Goal: Navigation & Orientation: Find specific page/section

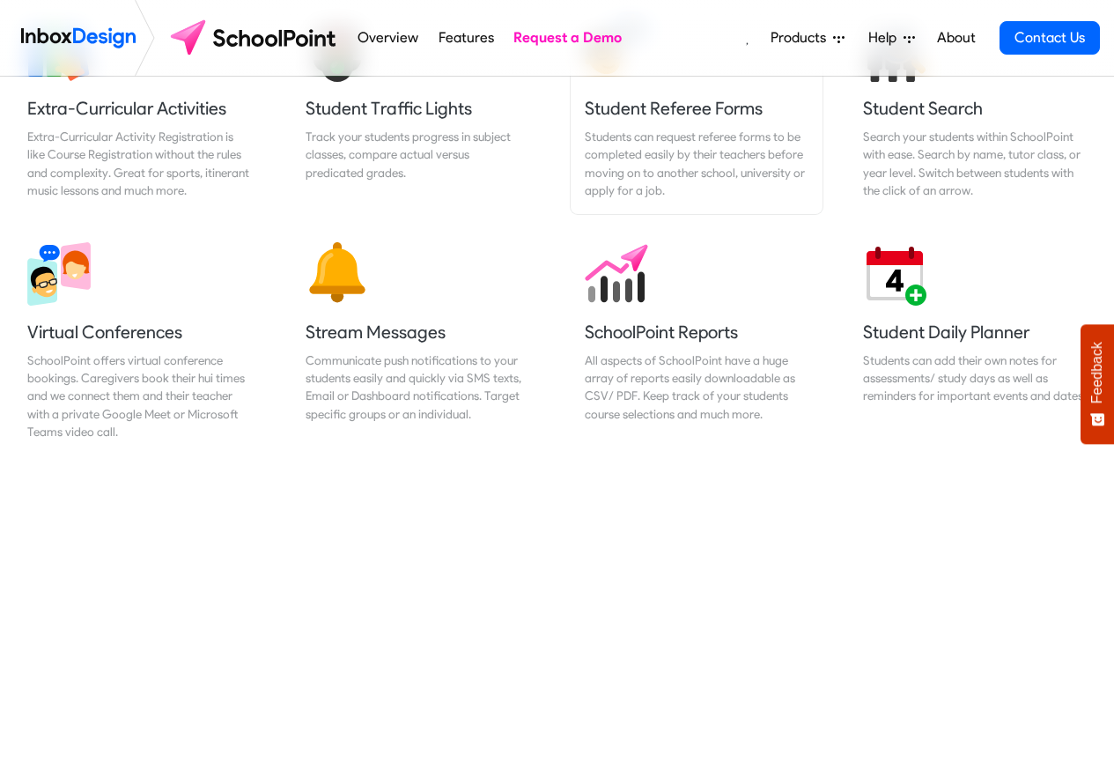
scroll to position [1480, 0]
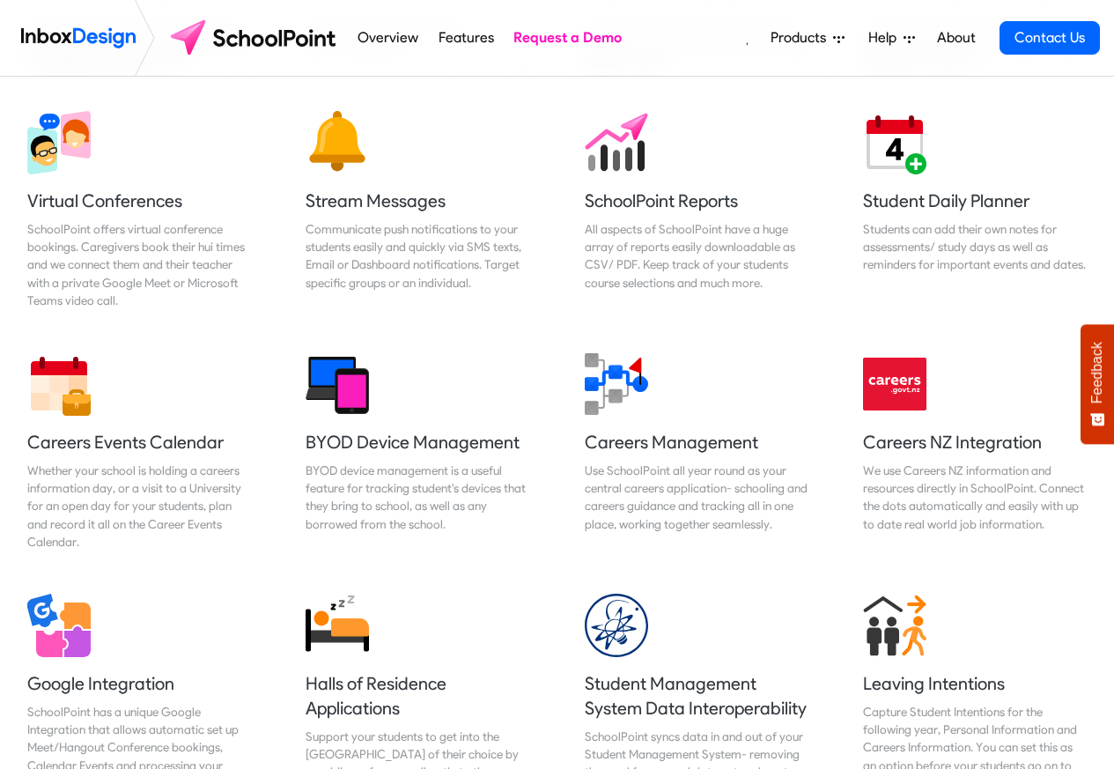
click at [835, 36] on icon at bounding box center [838, 39] width 11 height 7
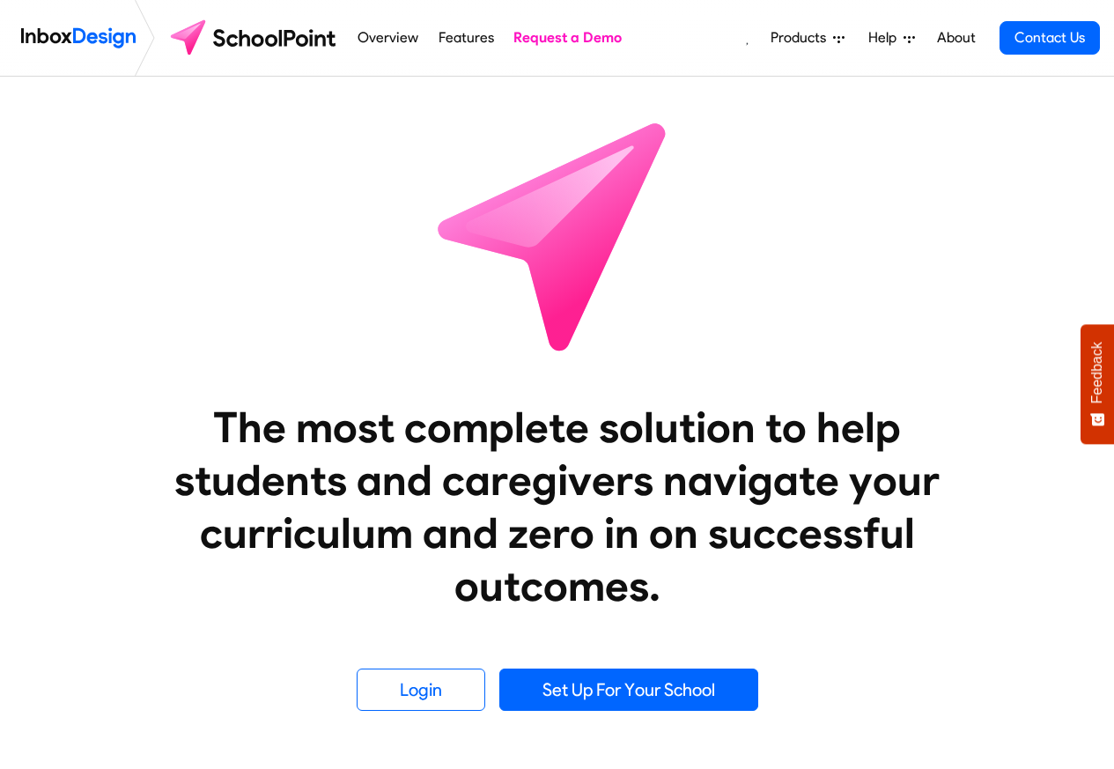
click at [88, 34] on img at bounding box center [78, 37] width 115 height 35
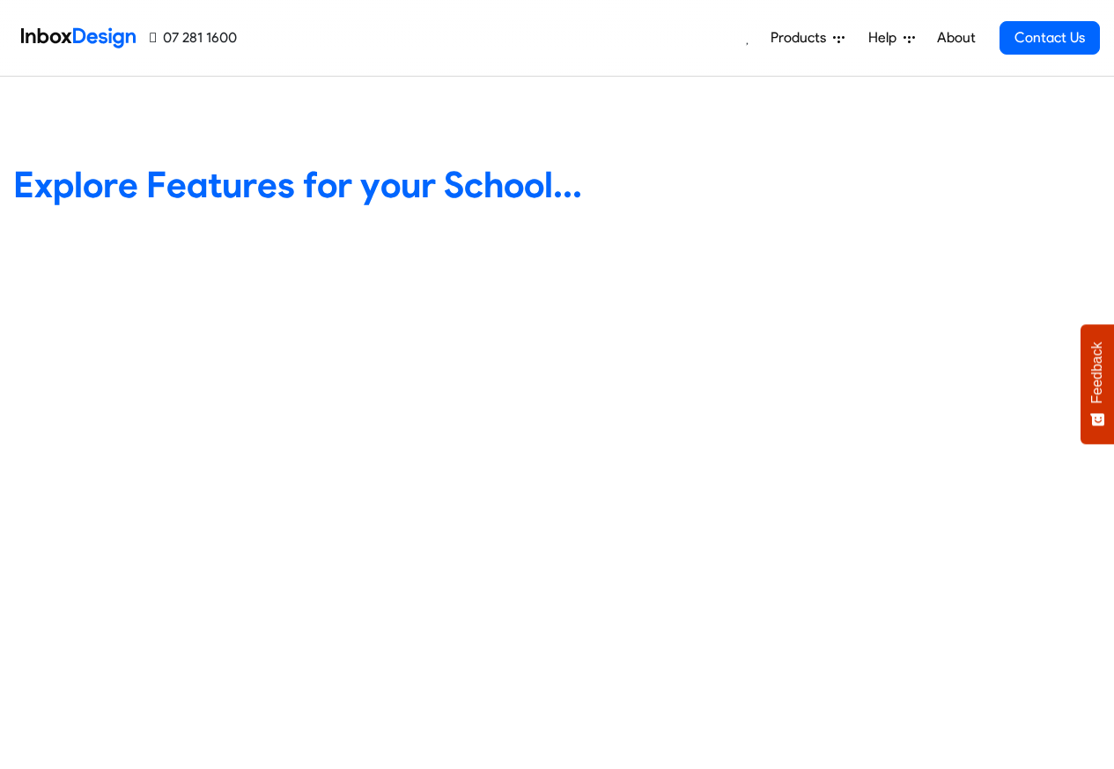
scroll to position [740, 0]
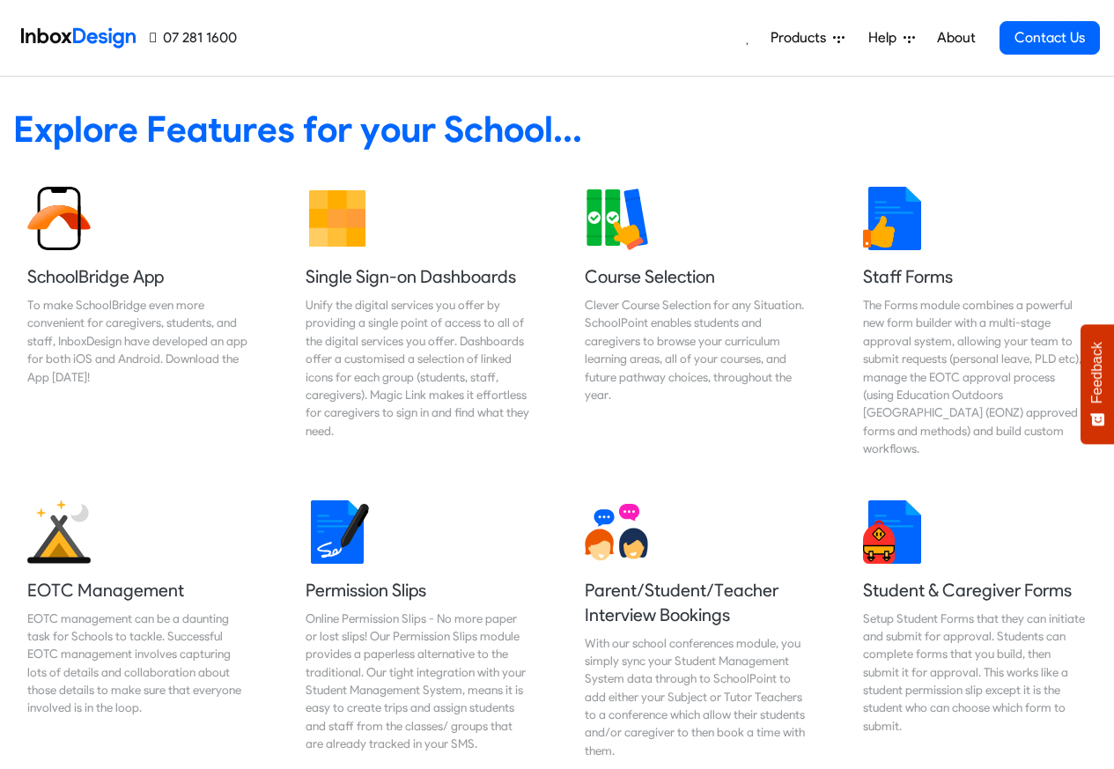
click at [775, 35] on span "Products" at bounding box center [802, 37] width 63 height 21
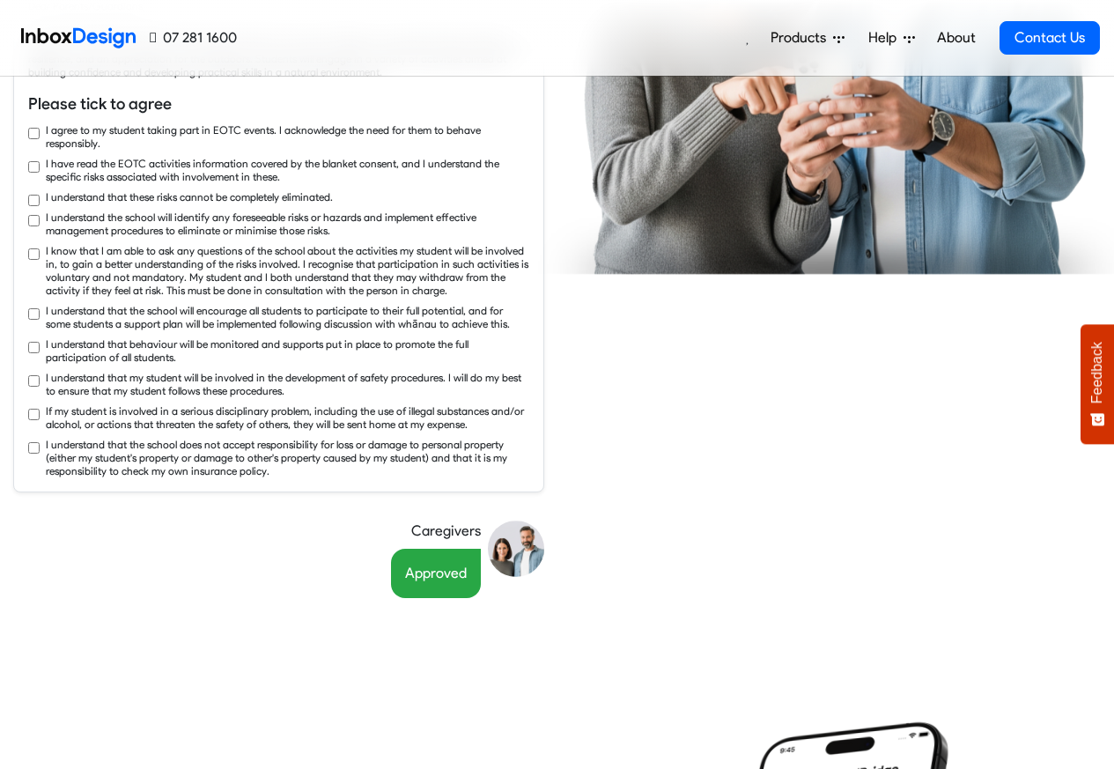
scroll to position [2960, 0]
